Goal: Information Seeking & Learning: Compare options

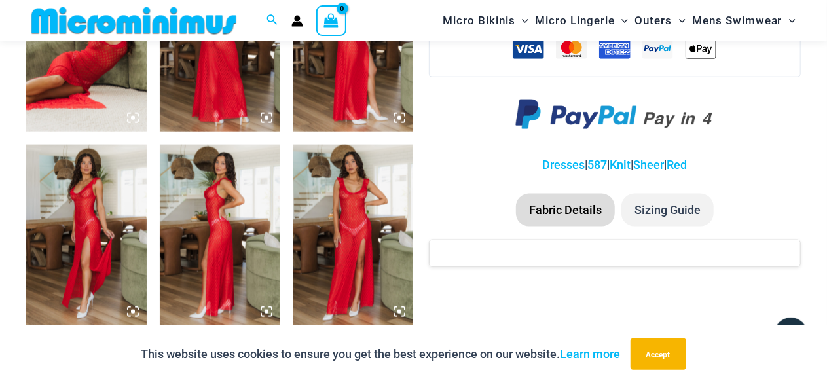
scroll to position [766, 0]
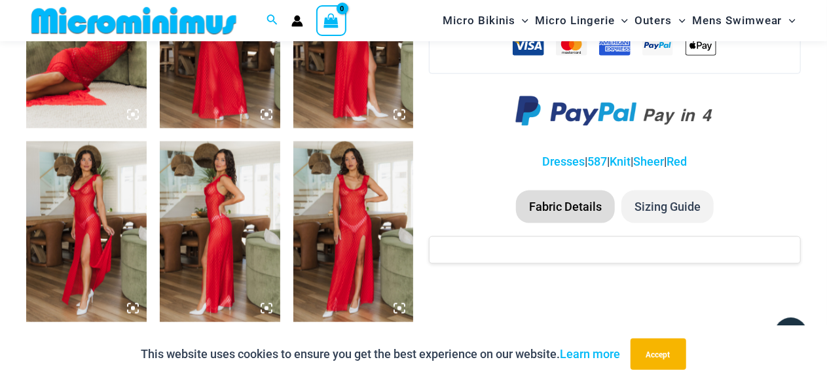
click at [364, 210] on img at bounding box center [354, 232] width 121 height 181
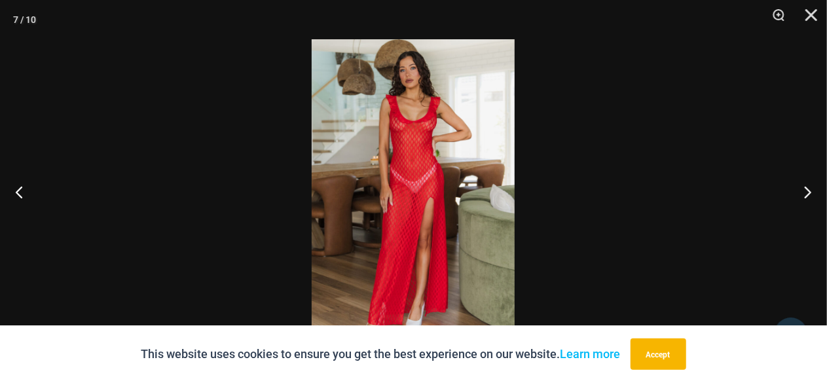
click at [408, 99] on img at bounding box center [413, 191] width 203 height 305
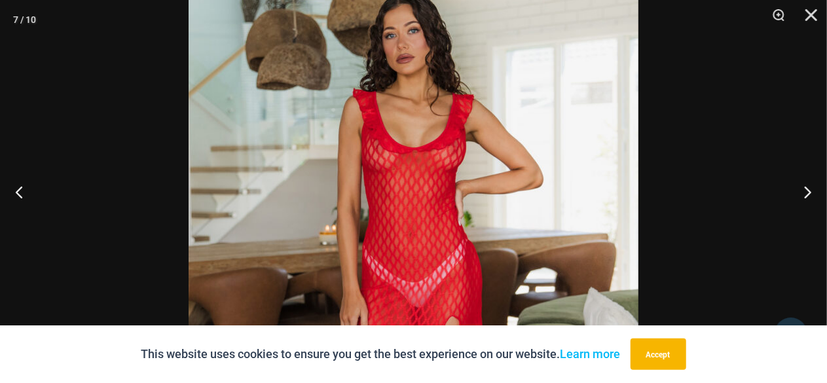
click at [408, 99] on img at bounding box center [414, 304] width 450 height 675
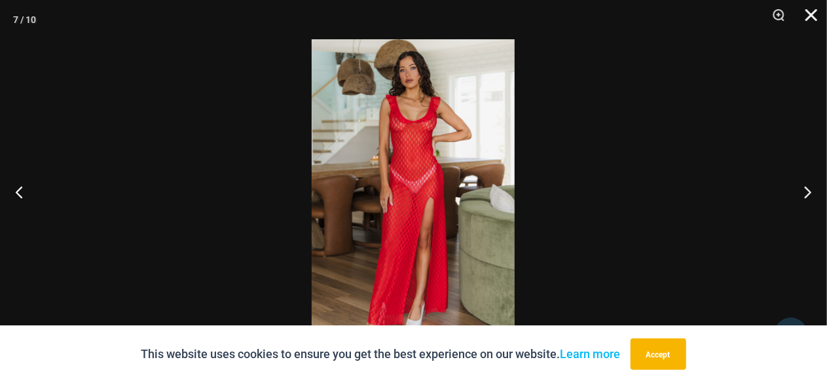
click at [818, 17] on button "Close" at bounding box center [807, 19] width 33 height 39
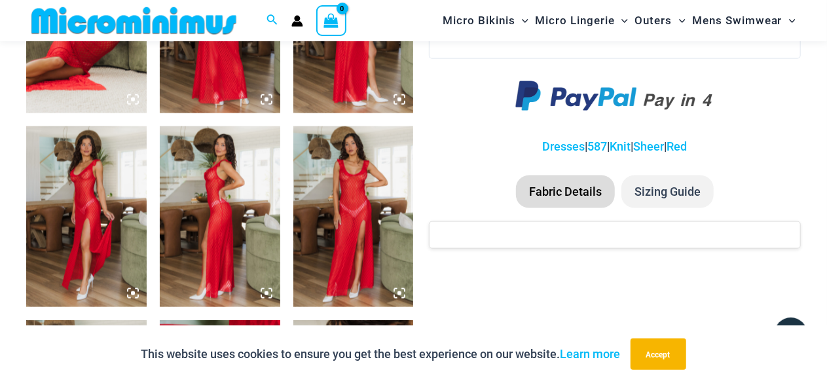
scroll to position [780, 0]
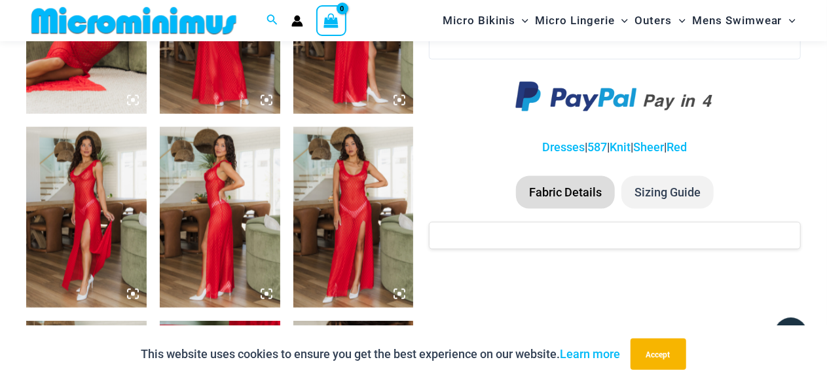
click at [324, 210] on img at bounding box center [354, 217] width 121 height 181
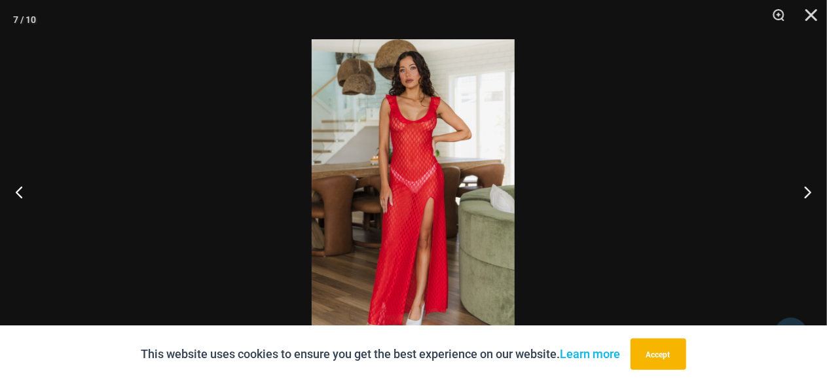
click at [426, 190] on img at bounding box center [413, 191] width 203 height 305
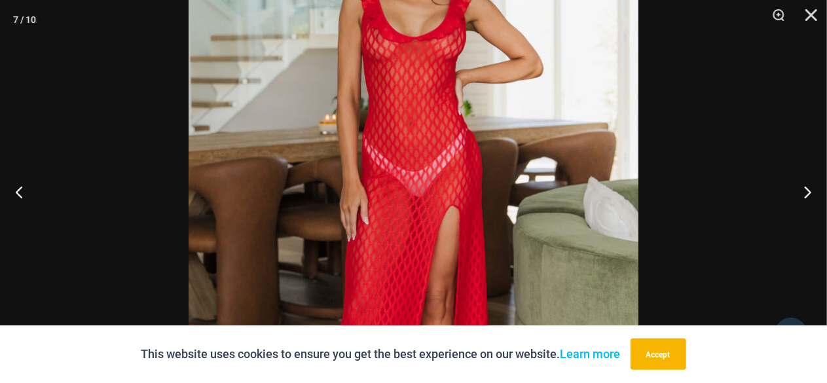
click at [426, 190] on img at bounding box center [414, 193] width 450 height 675
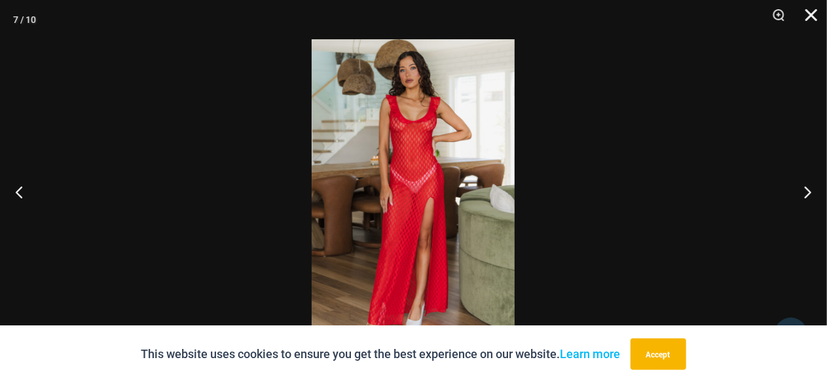
click at [810, 18] on button "Close" at bounding box center [807, 19] width 33 height 39
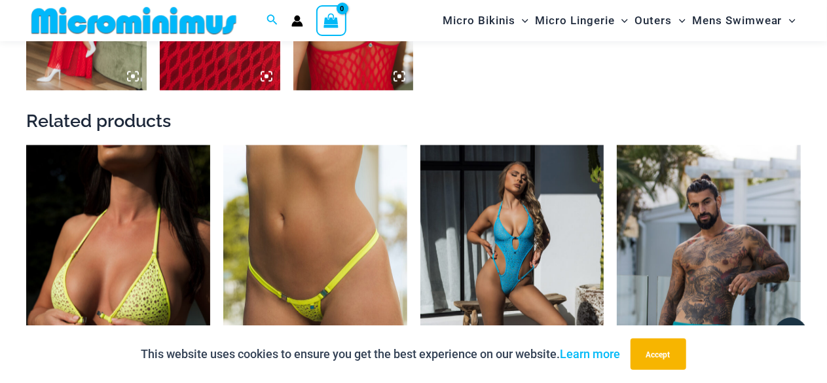
scroll to position [1103, 0]
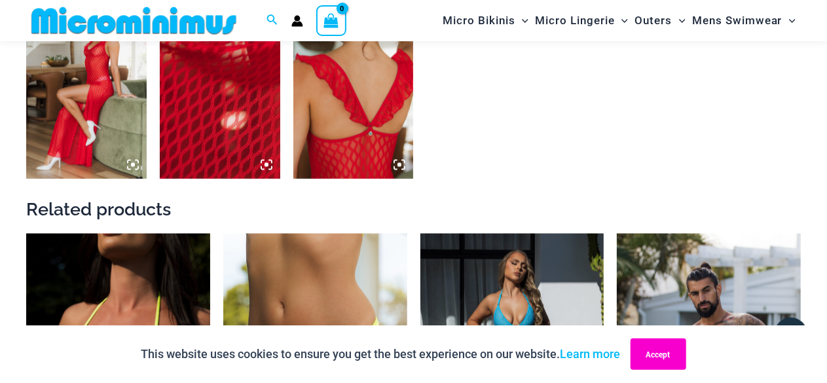
click at [664, 349] on button "Accept" at bounding box center [659, 354] width 56 height 31
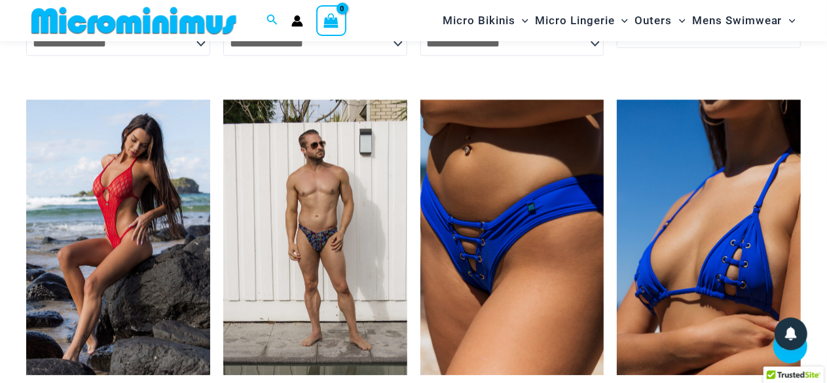
scroll to position [1702, 0]
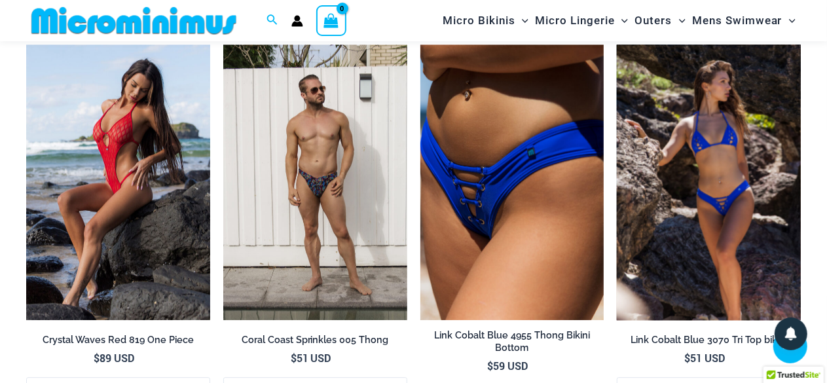
click at [676, 179] on img at bounding box center [709, 183] width 184 height 276
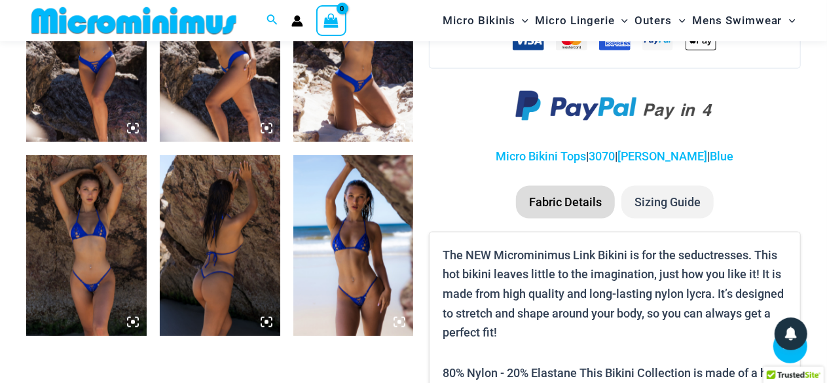
scroll to position [746, 0]
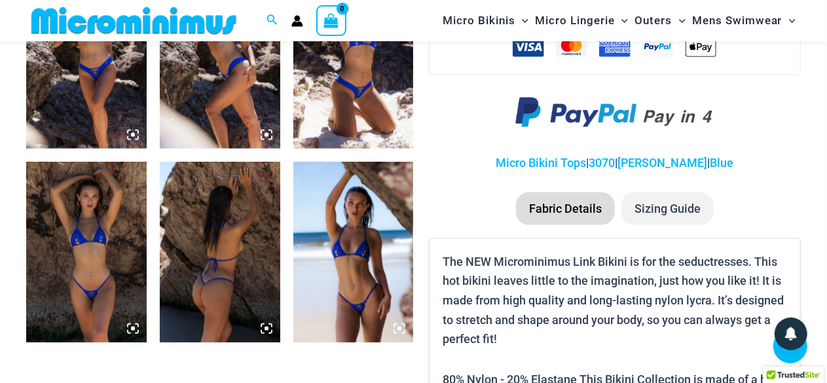
click at [375, 176] on img at bounding box center [354, 252] width 121 height 181
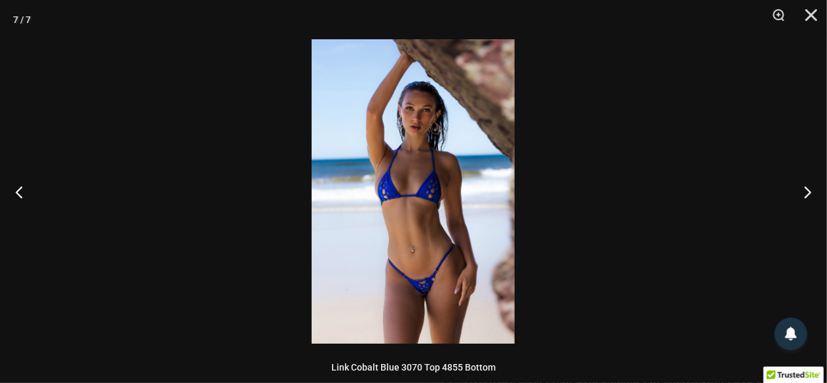
click at [413, 168] on img at bounding box center [413, 191] width 203 height 305
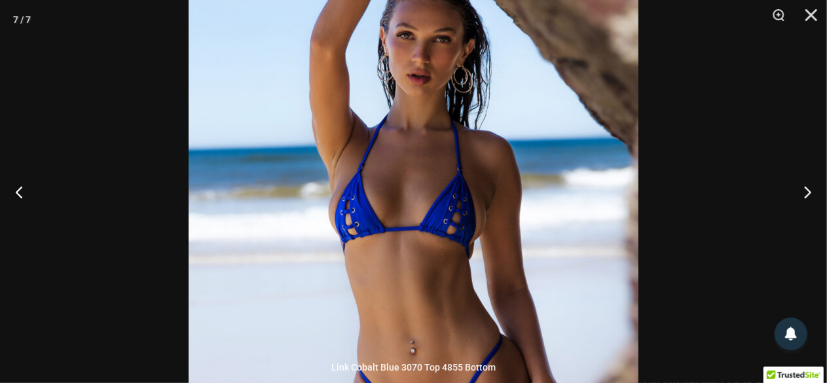
click at [413, 168] on img at bounding box center [414, 219] width 450 height 675
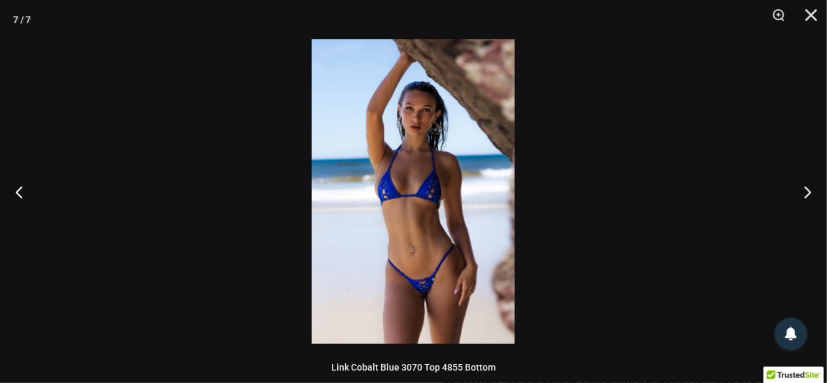
click at [645, 183] on div at bounding box center [413, 191] width 827 height 383
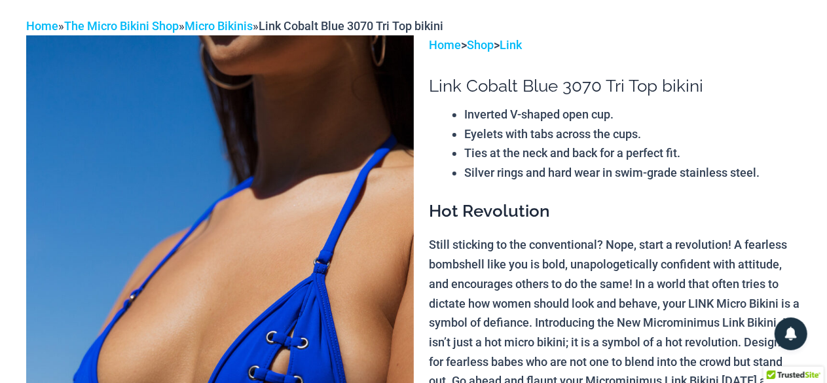
scroll to position [0, 0]
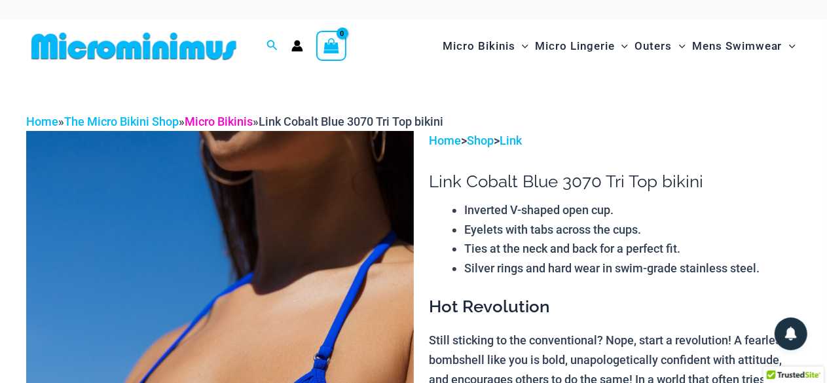
click at [237, 119] on link "Micro Bikinis" at bounding box center [219, 122] width 68 height 14
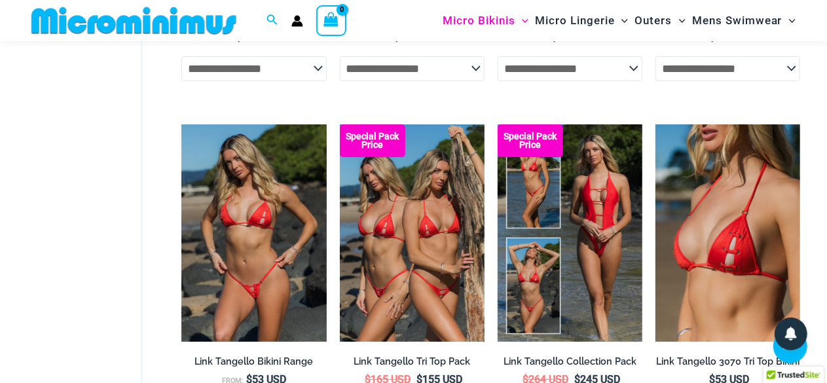
scroll to position [2457, 0]
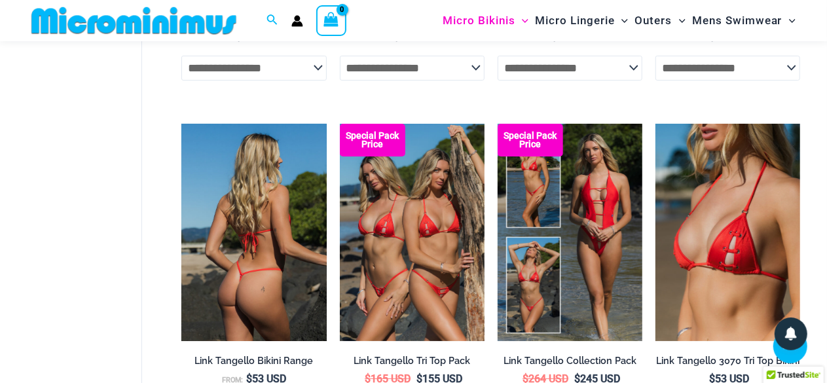
click at [240, 205] on img at bounding box center [253, 233] width 145 height 218
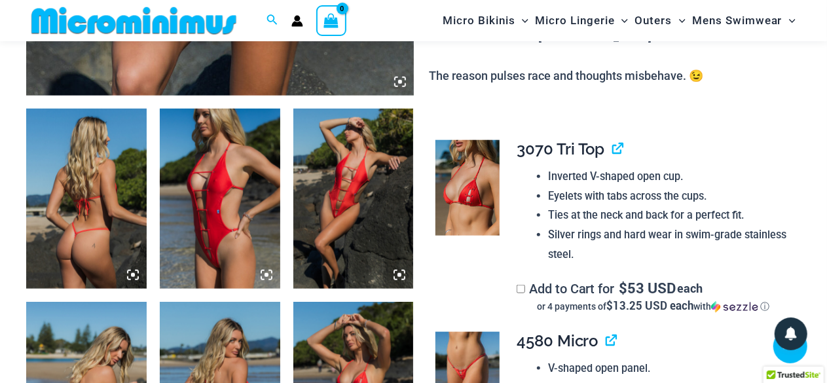
scroll to position [606, 0]
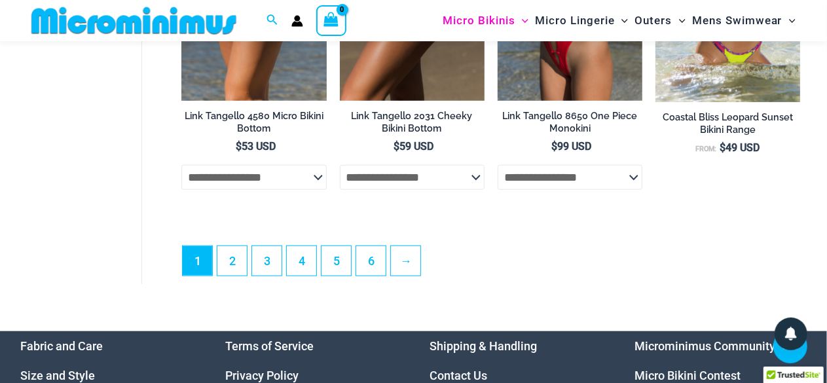
scroll to position [3041, 0]
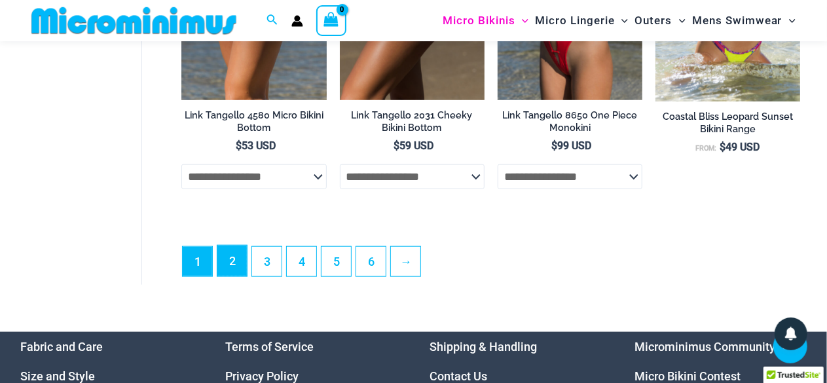
click at [236, 268] on link "2" at bounding box center [232, 261] width 29 height 31
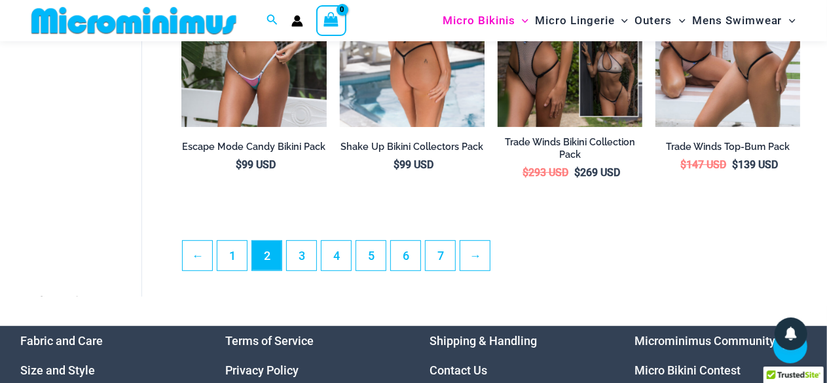
scroll to position [2723, 0]
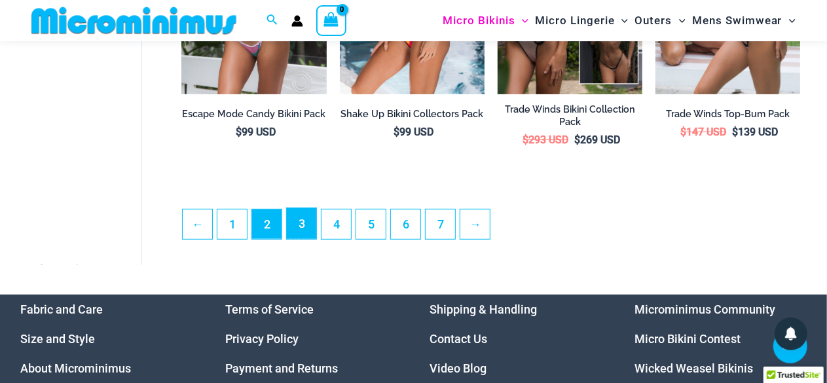
click at [298, 233] on link "3" at bounding box center [301, 223] width 29 height 31
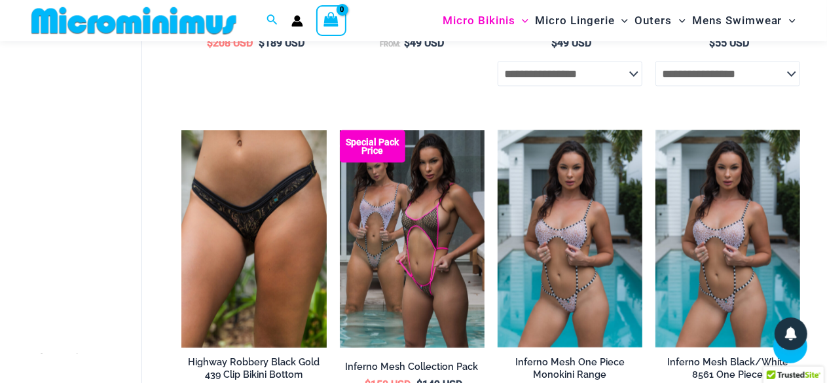
scroll to position [1128, 0]
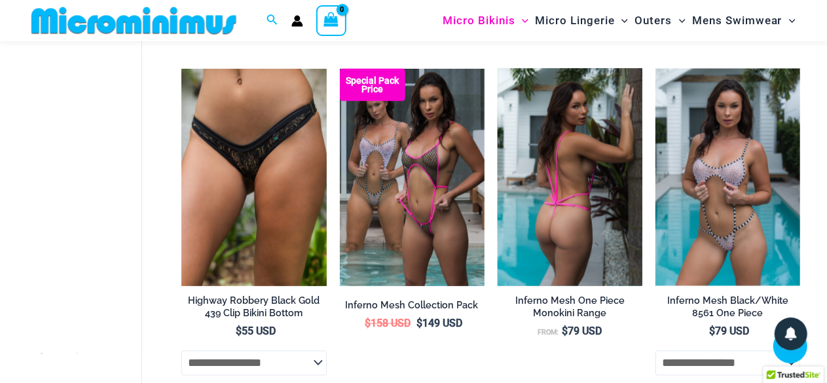
click at [570, 148] on img at bounding box center [570, 178] width 145 height 218
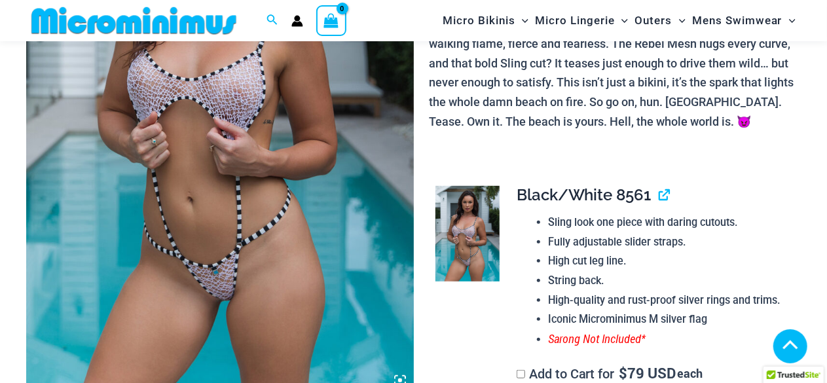
scroll to position [460, 0]
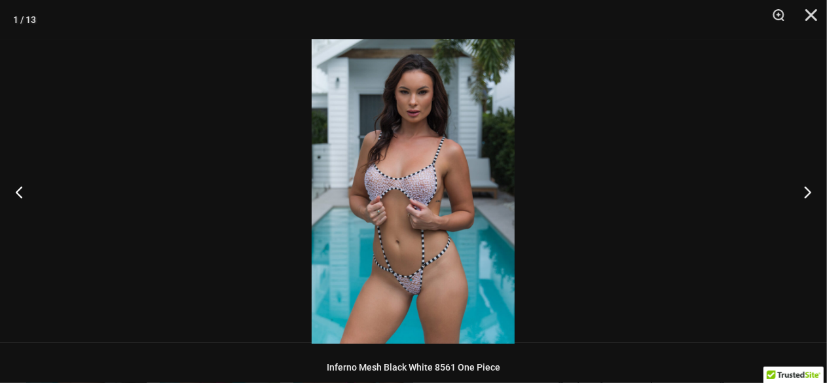
click at [584, 178] on div at bounding box center [413, 191] width 827 height 383
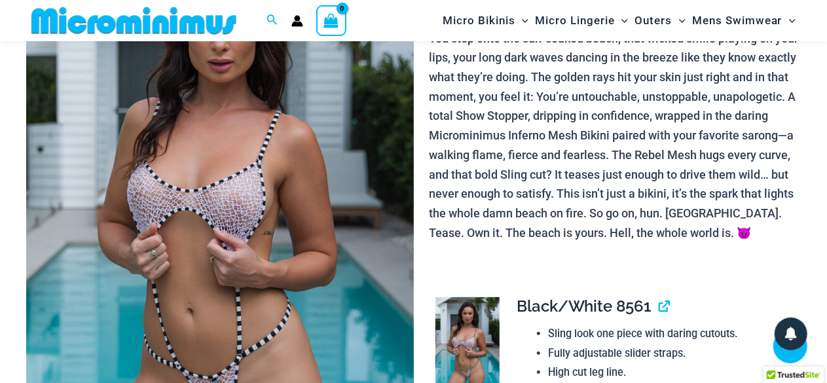
scroll to position [177, 0]
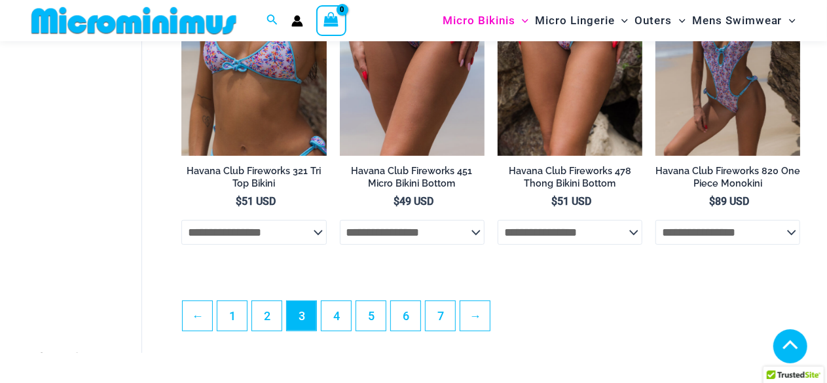
scroll to position [2775, 0]
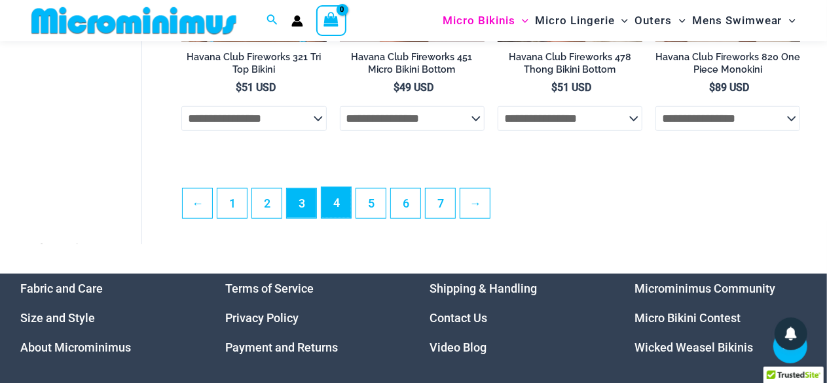
click at [335, 218] on link "4" at bounding box center [336, 202] width 29 height 31
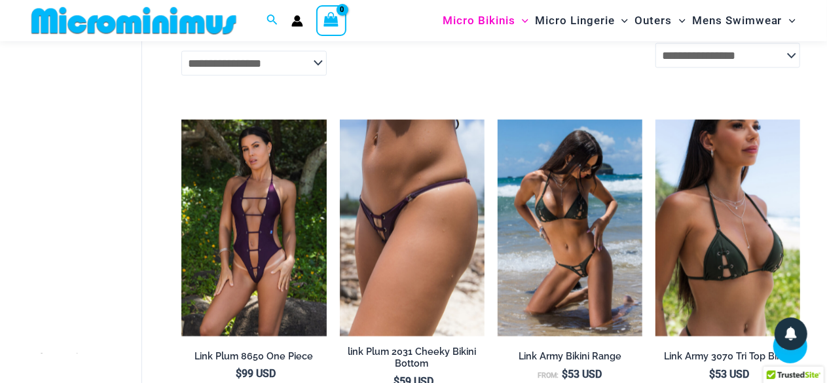
scroll to position [1101, 0]
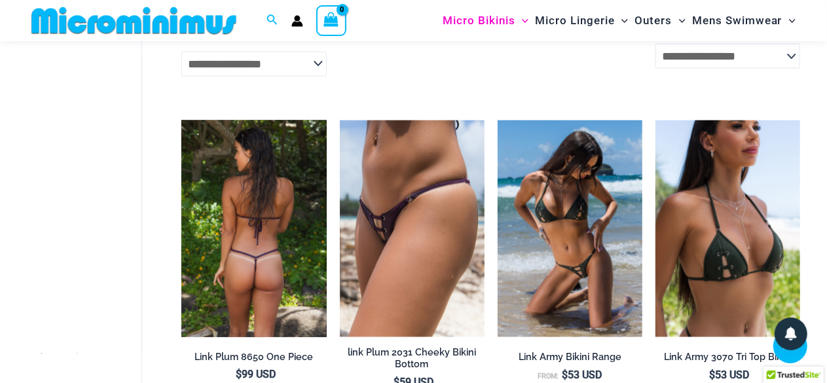
click at [267, 174] on img at bounding box center [253, 230] width 145 height 218
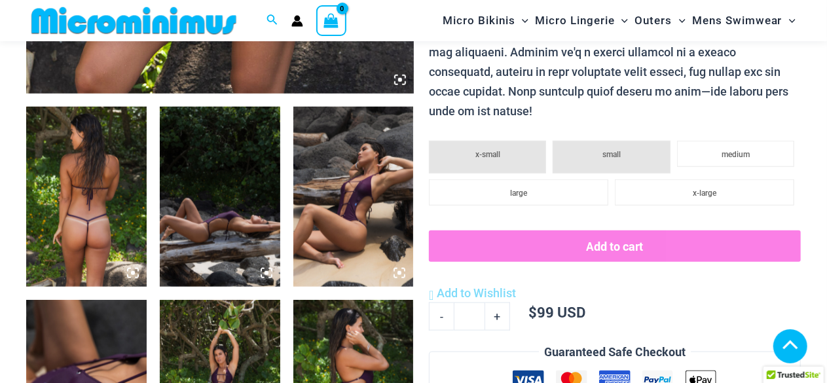
scroll to position [396, 0]
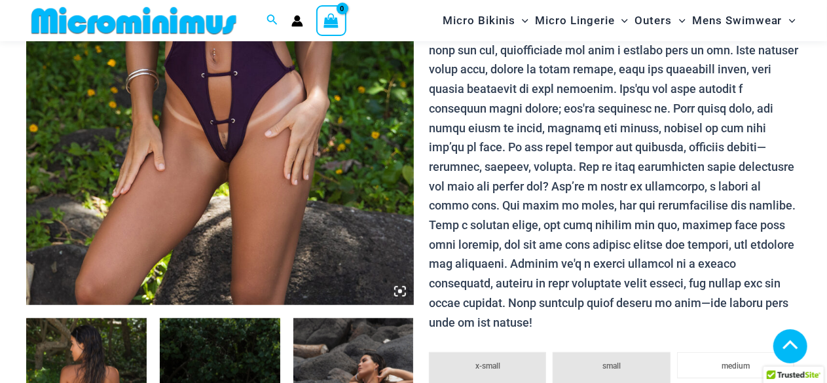
click at [248, 154] on img at bounding box center [220, 14] width 388 height 581
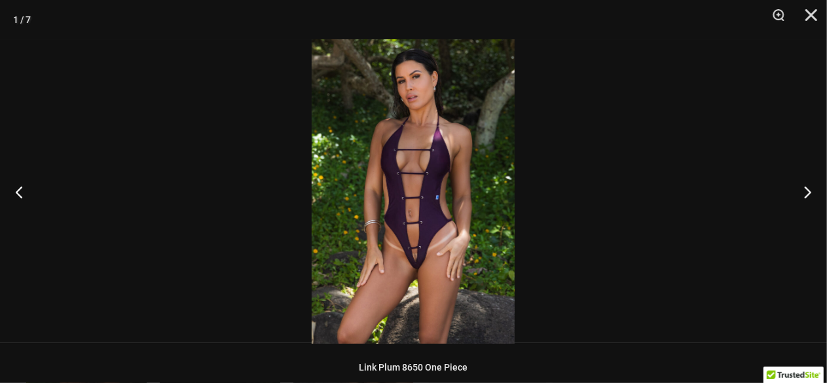
click at [429, 256] on img at bounding box center [413, 191] width 203 height 305
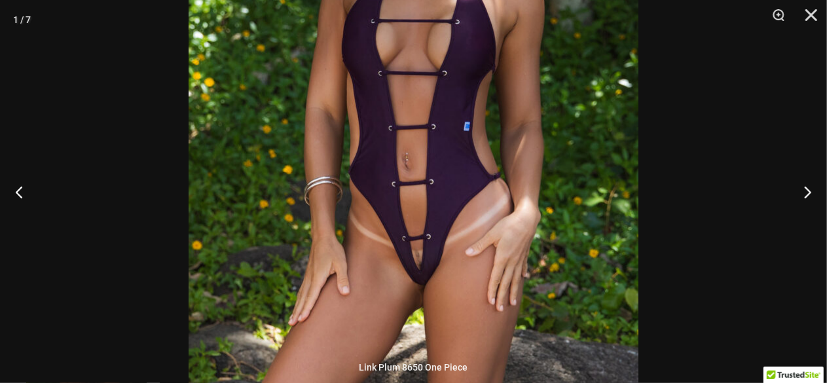
click at [429, 256] on img at bounding box center [414, 113] width 450 height 675
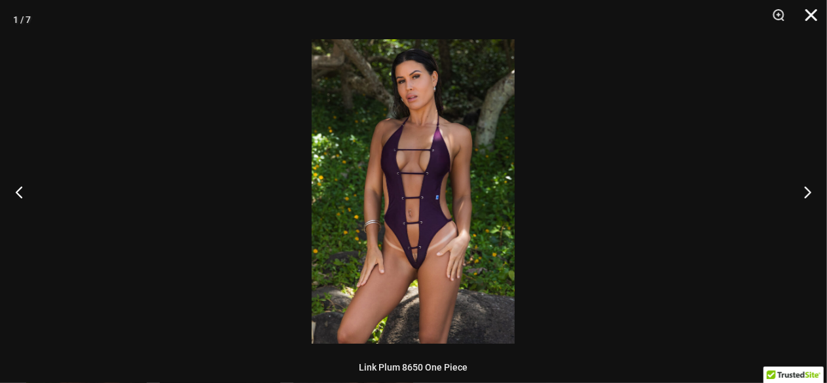
click at [807, 13] on button "Close" at bounding box center [807, 19] width 33 height 39
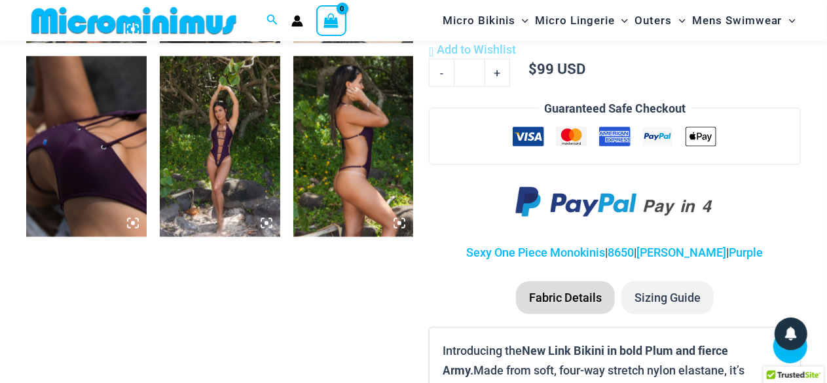
scroll to position [852, 0]
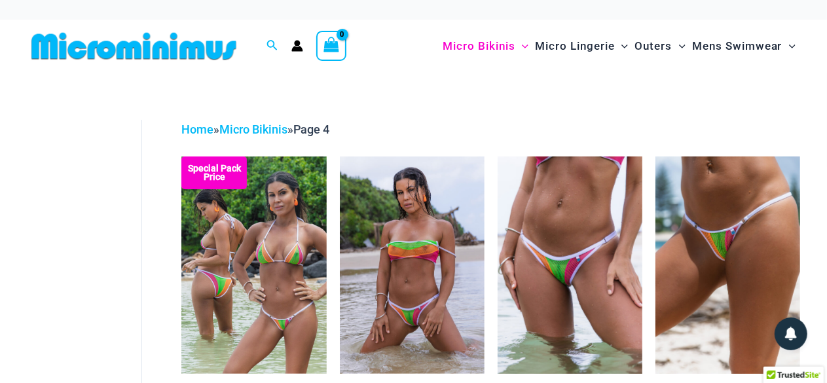
click at [117, 52] on img at bounding box center [134, 45] width 216 height 29
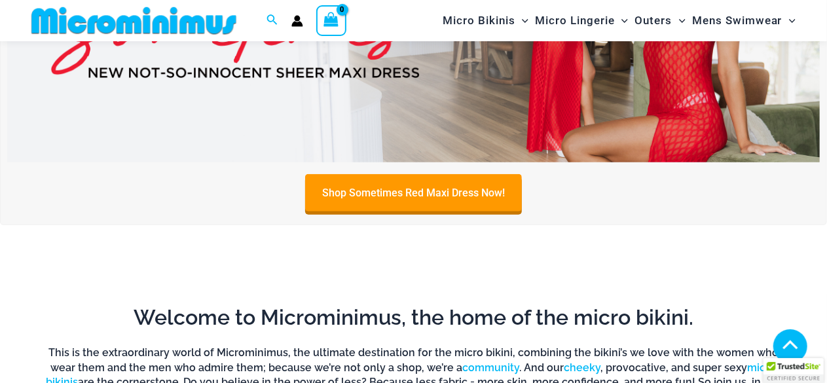
scroll to position [392, 0]
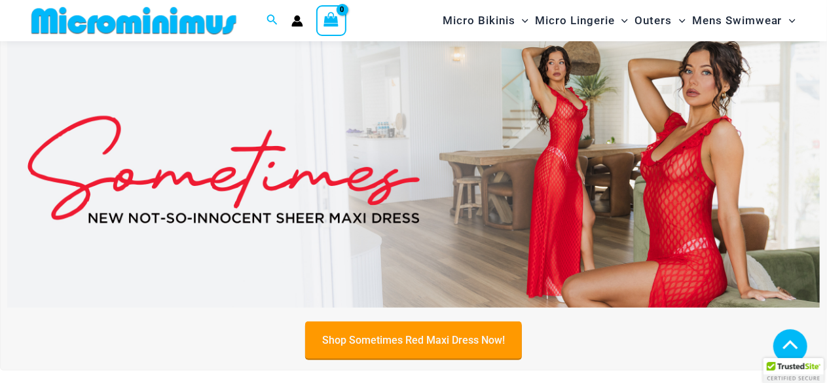
click at [408, 343] on link "Shop Sometimes Red Maxi Dress Now!" at bounding box center [413, 340] width 217 height 37
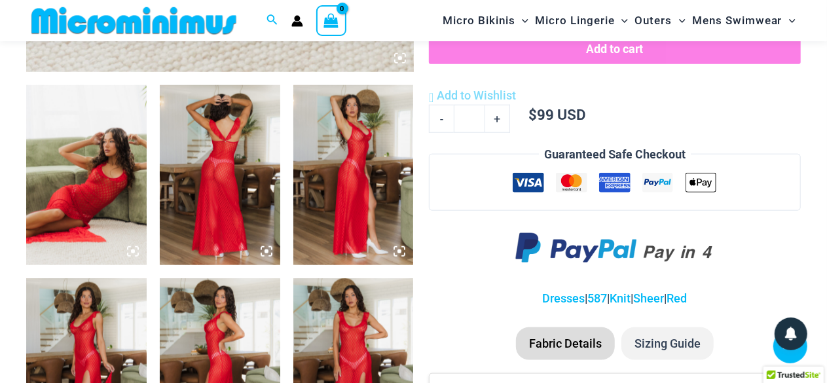
scroll to position [612, 0]
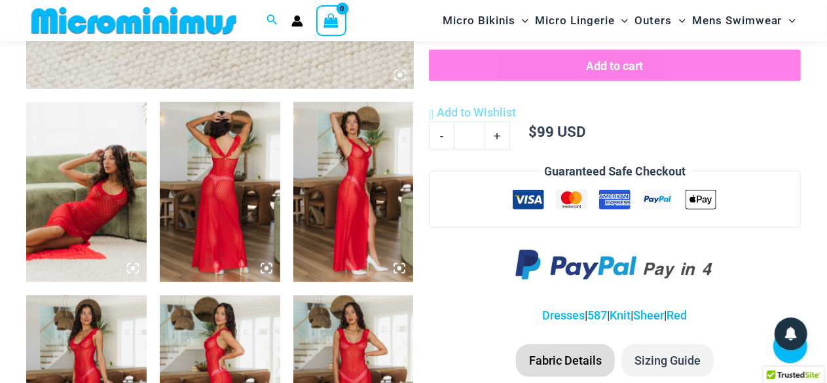
click at [130, 142] on img at bounding box center [86, 192] width 121 height 181
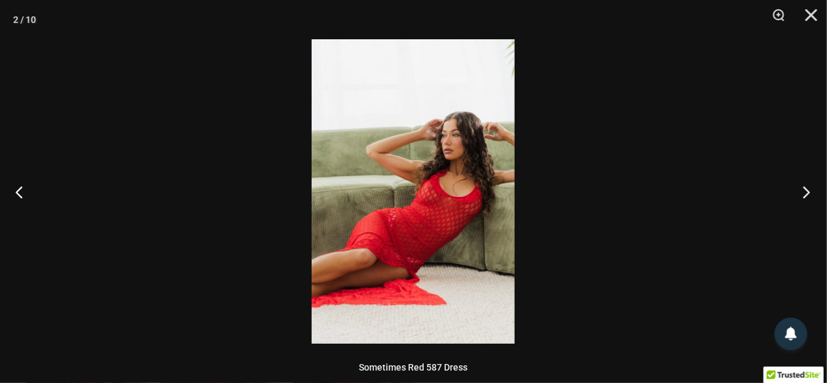
click at [811, 197] on button "Next" at bounding box center [802, 192] width 49 height 66
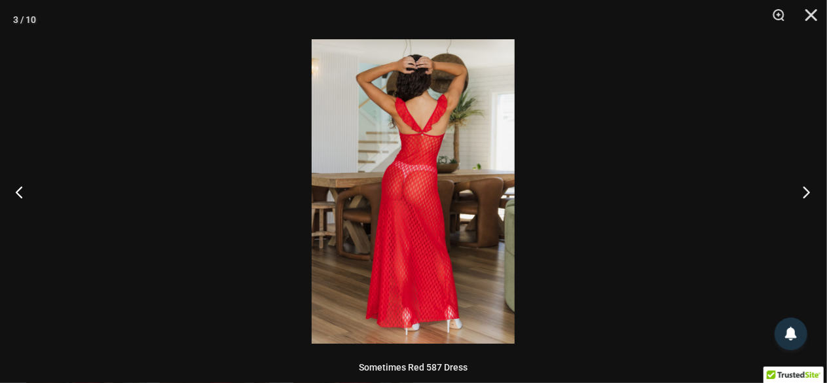
click at [811, 197] on button "Next" at bounding box center [802, 192] width 49 height 66
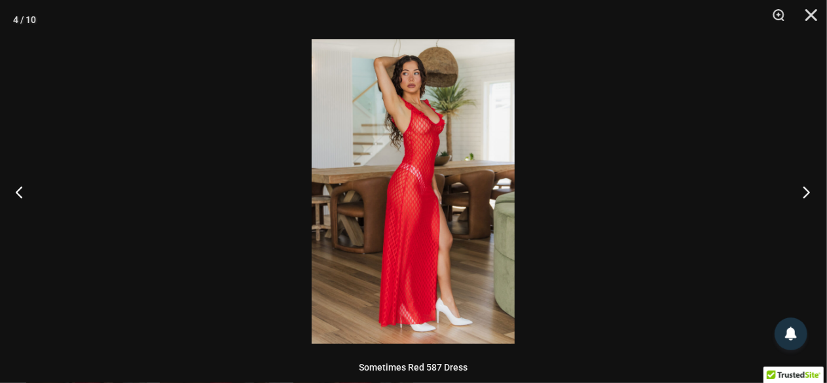
click at [811, 197] on button "Next" at bounding box center [802, 192] width 49 height 66
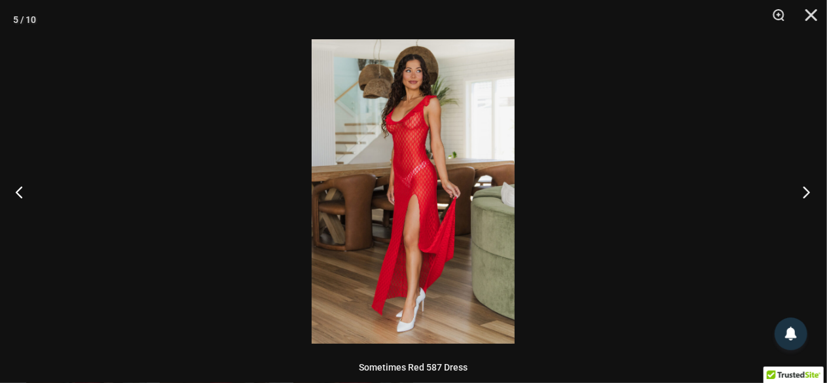
click at [811, 197] on button "Next" at bounding box center [802, 192] width 49 height 66
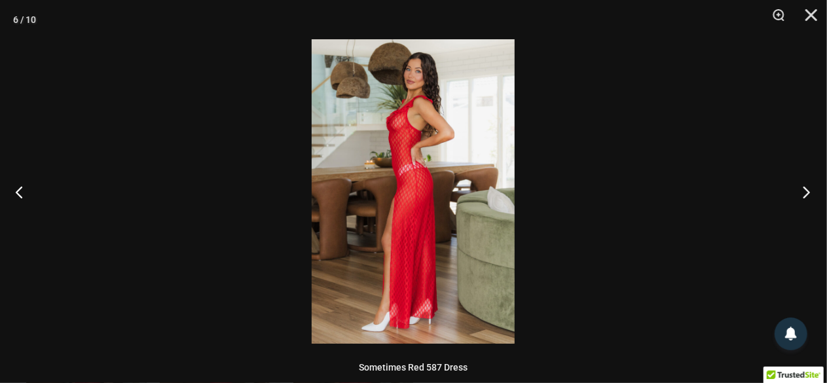
click at [811, 197] on button "Next" at bounding box center [802, 192] width 49 height 66
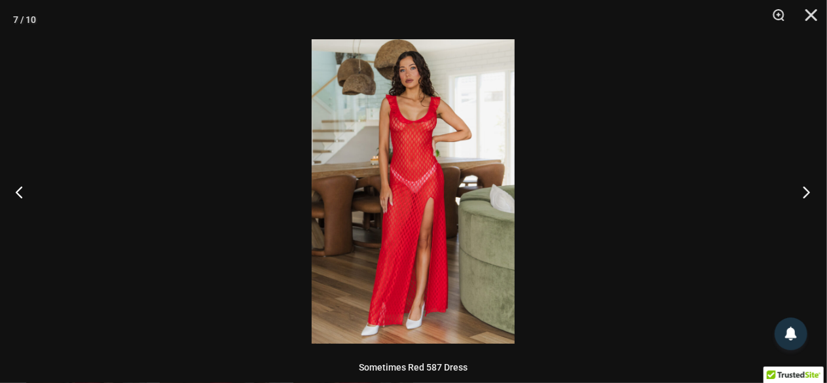
click at [811, 197] on button "Next" at bounding box center [802, 192] width 49 height 66
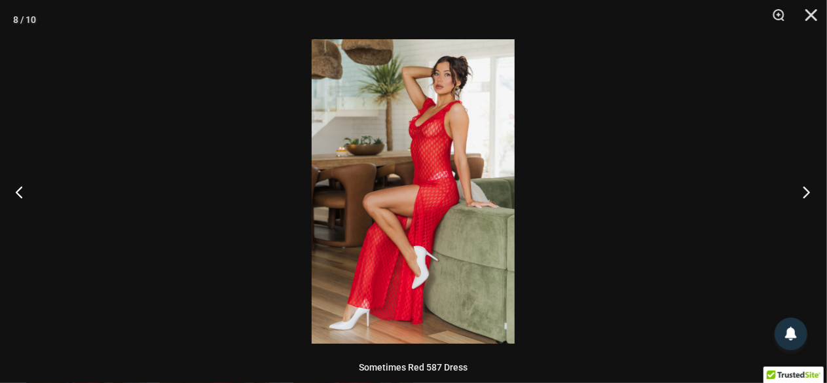
click at [811, 197] on button "Next" at bounding box center [802, 192] width 49 height 66
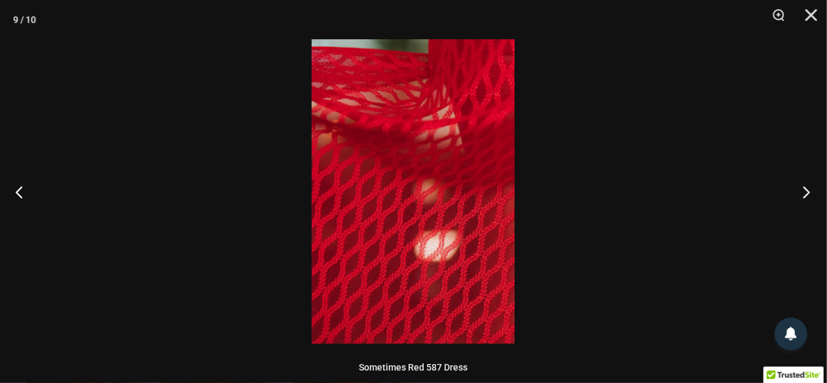
click at [811, 197] on button "Next" at bounding box center [802, 192] width 49 height 66
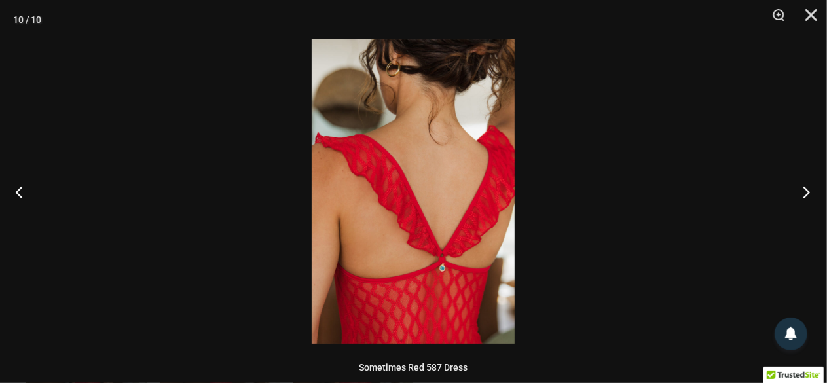
click at [811, 197] on button "Next" at bounding box center [802, 192] width 49 height 66
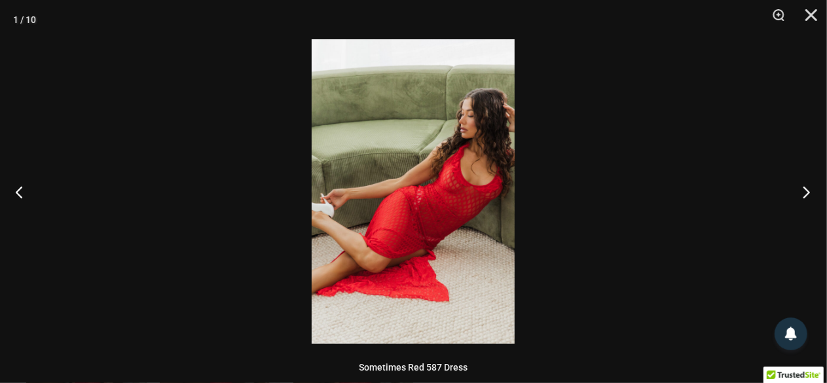
click at [811, 197] on button "Next" at bounding box center [802, 192] width 49 height 66
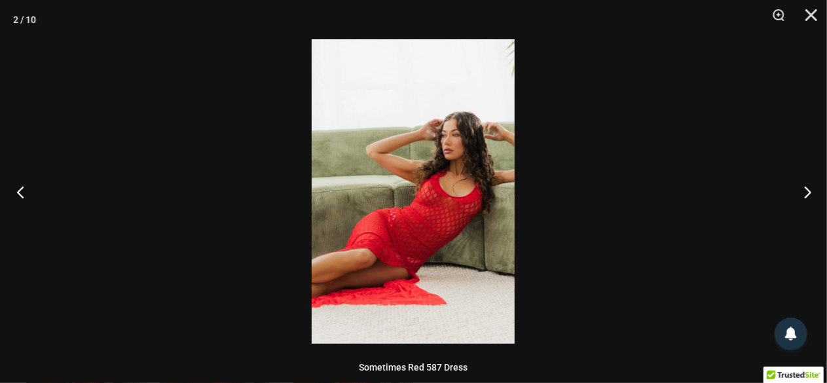
click at [22, 183] on button "Previous" at bounding box center [24, 192] width 49 height 66
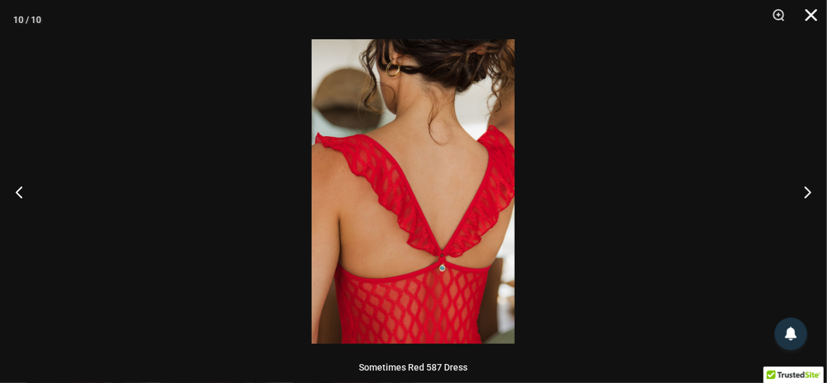
click at [814, 18] on button "Close" at bounding box center [807, 19] width 33 height 39
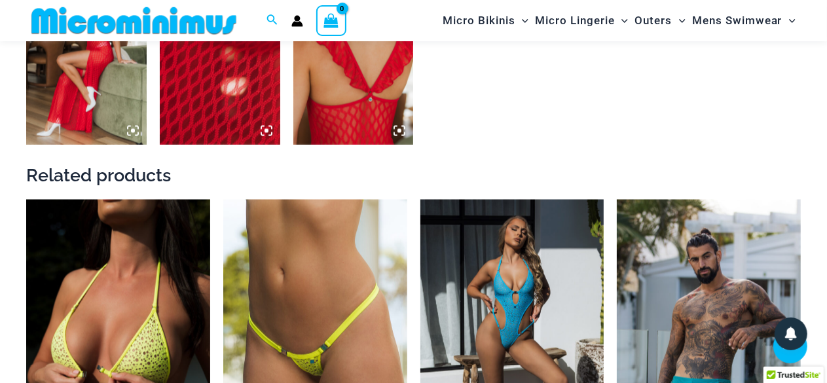
scroll to position [1247, 0]
